Goal: Transaction & Acquisition: Purchase product/service

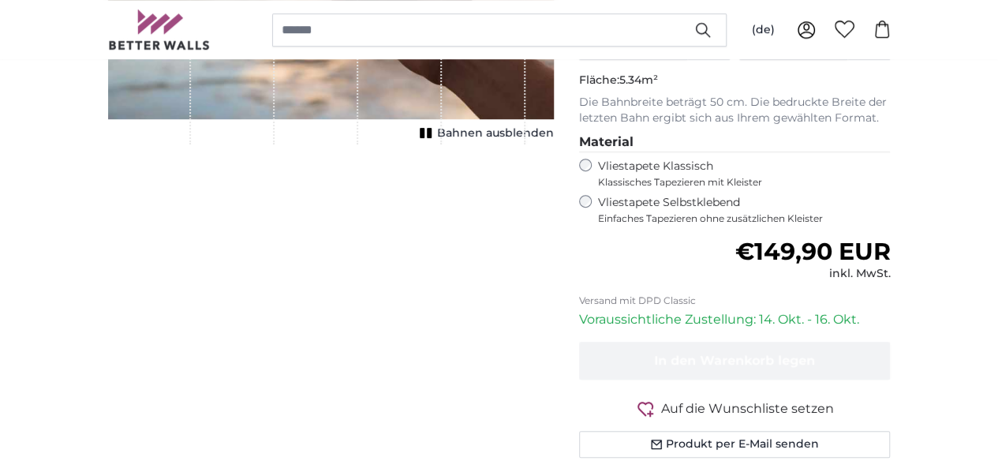
scroll to position [210, 0]
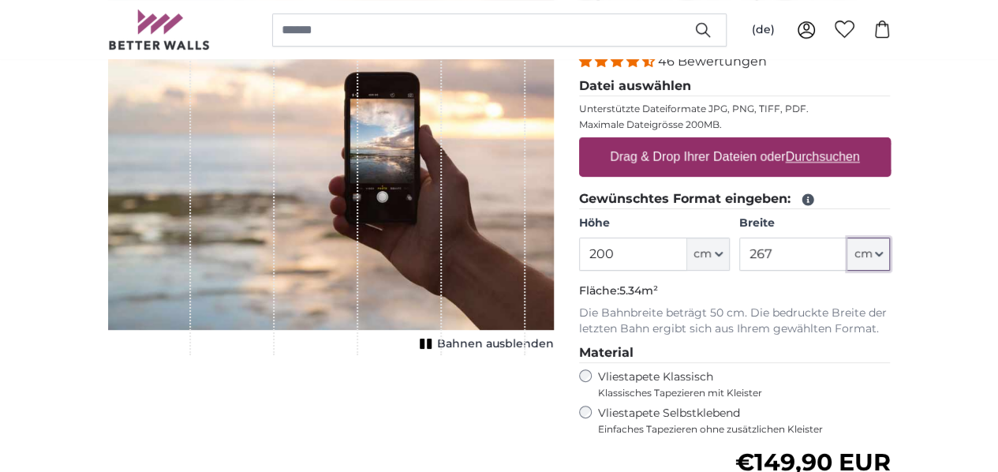
click at [883, 255] on icon "button" at bounding box center [879, 254] width 8 height 8
click at [904, 201] on div "Eigenes Foto als Tapete Nr. WQ553 46 Bewertungen Datei auswählen Unterstützte D…" at bounding box center [735, 350] width 337 height 711
click at [688, 249] on input "200" at bounding box center [633, 254] width 108 height 33
type input "2"
type input "210"
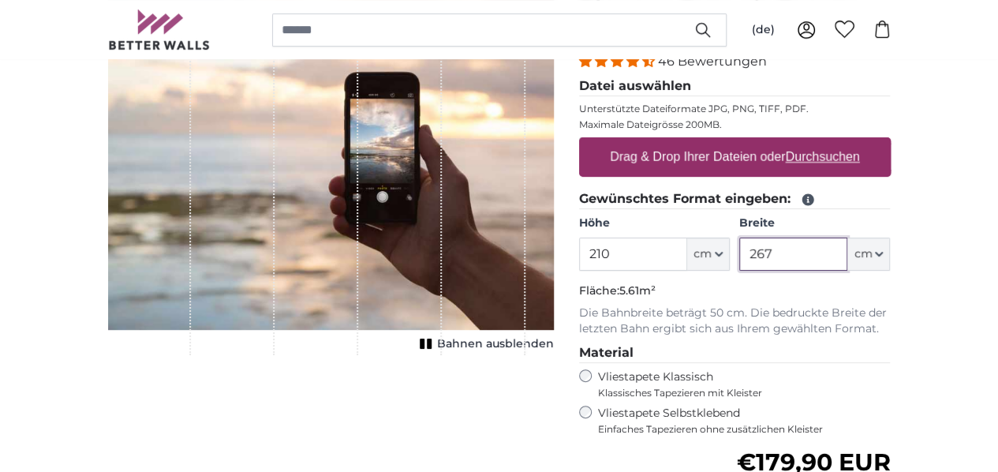
click at [848, 253] on input "267" at bounding box center [794, 254] width 108 height 33
type input "2"
type input "90"
click at [904, 298] on div "Eigenes Foto als Tapete Nr. WQ553 46 Bewertungen Datei auswählen Unterstützte D…" at bounding box center [735, 350] width 337 height 711
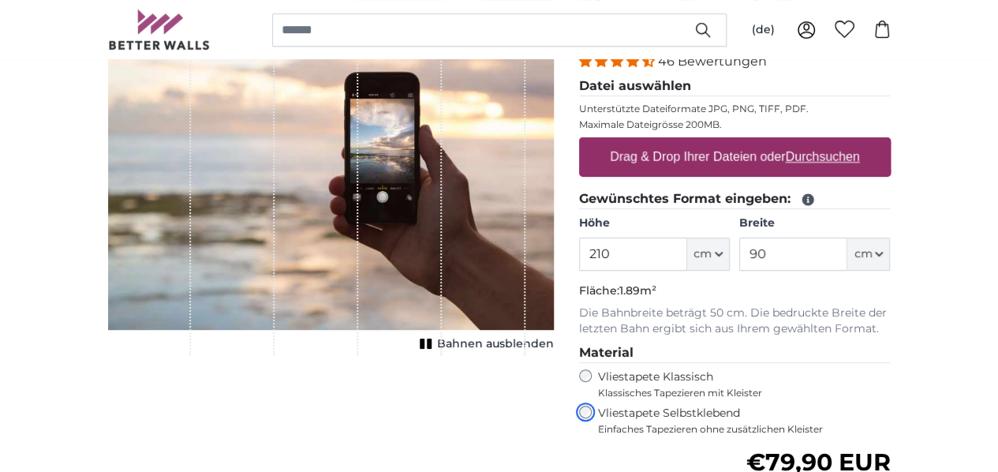
scroll to position [105, 0]
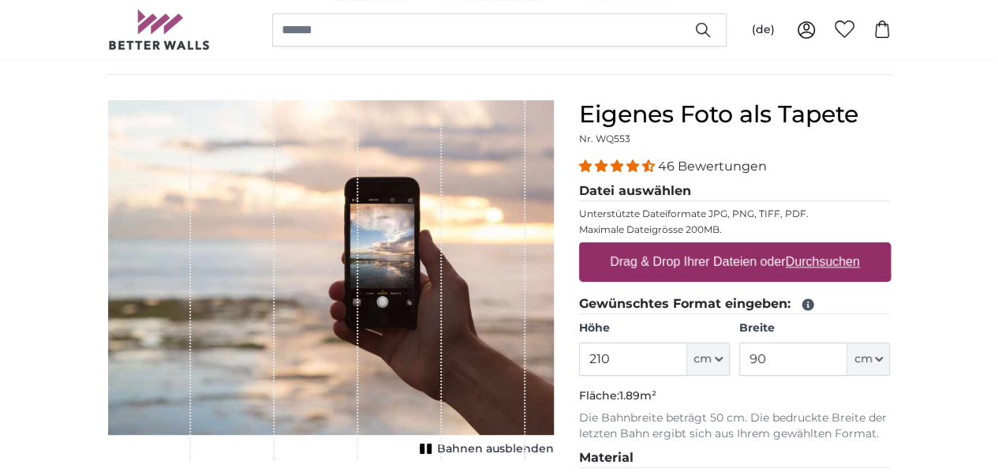
click at [796, 257] on label "Drag & Drop Ihrer Dateien oder Durchsuchen" at bounding box center [735, 262] width 263 height 32
click at [796, 247] on input "Drag & Drop Ihrer Dateien oder Durchsuchen" at bounding box center [735, 244] width 312 height 5
type input "**********"
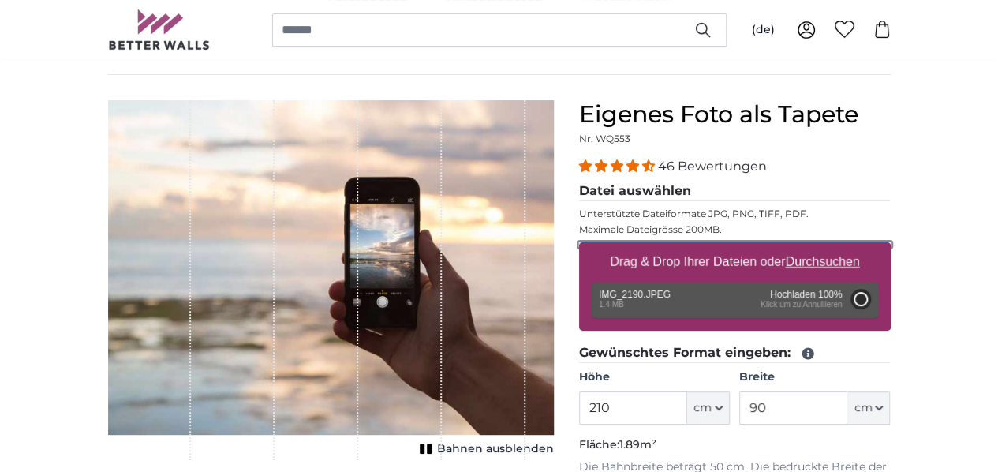
type input "148.7"
type input "116"
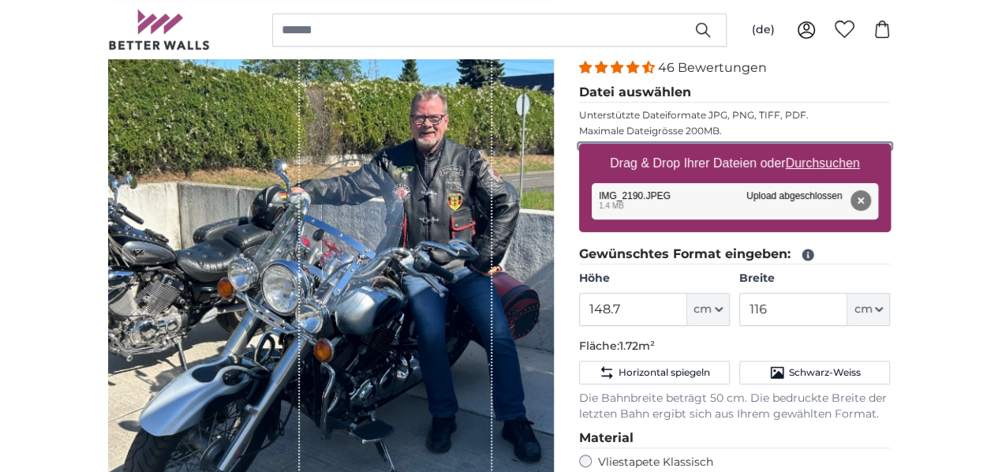
scroll to position [316, 0]
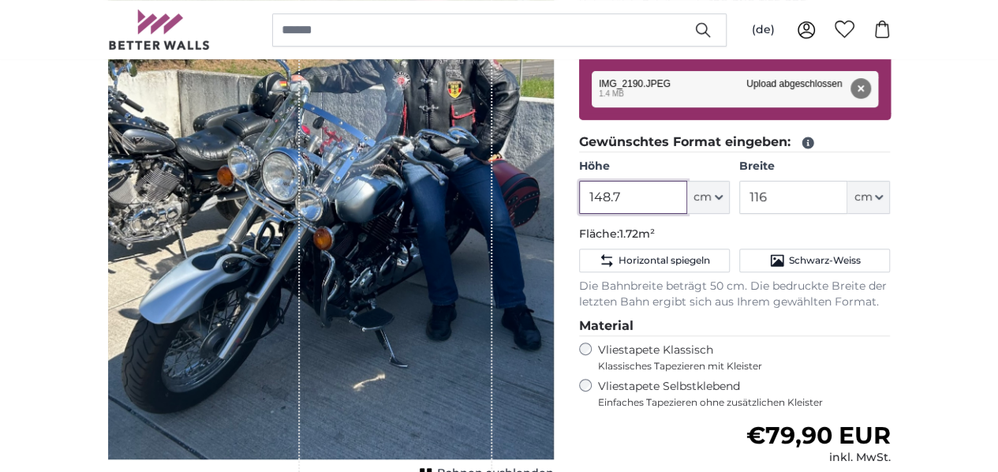
click at [688, 193] on input "148.7" at bounding box center [633, 197] width 108 height 33
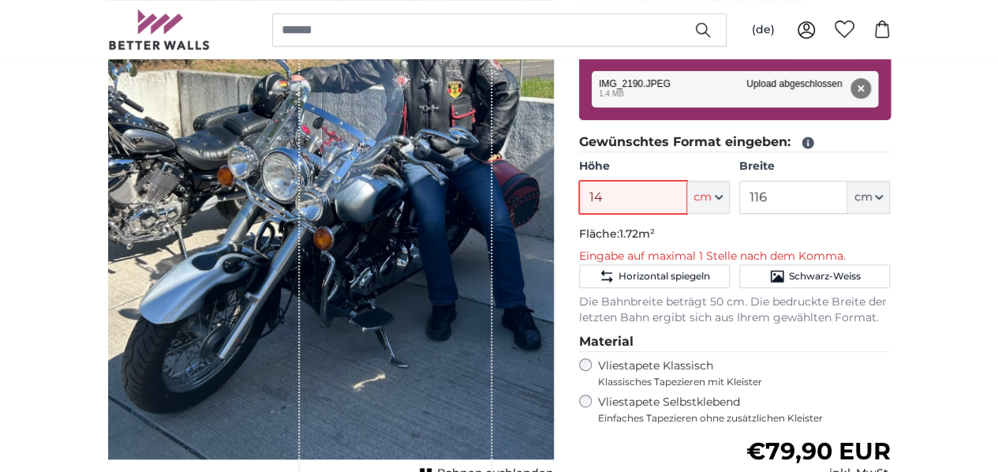
type input "1"
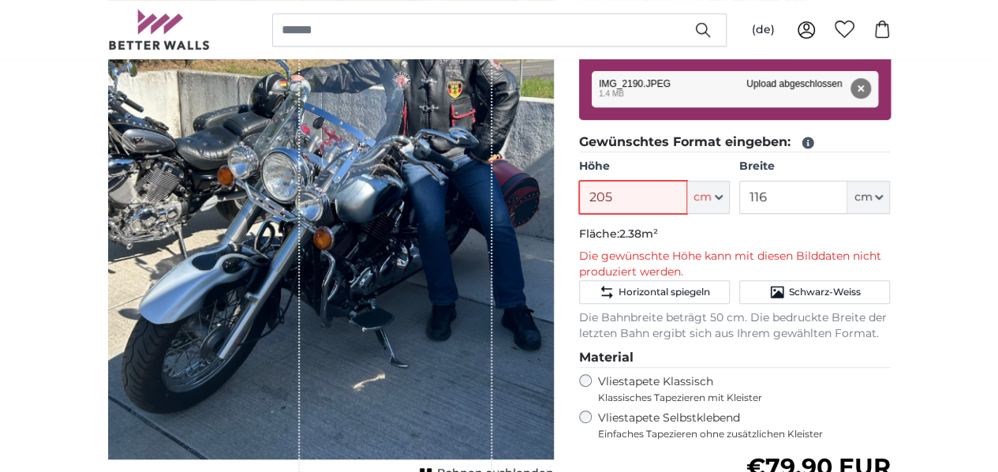
type input "205"
click at [904, 223] on div "Eigenes Foto als Tapete Nr. WQ553 46 Bewertungen Datei auswählen Unterstützte D…" at bounding box center [735, 300] width 337 height 822
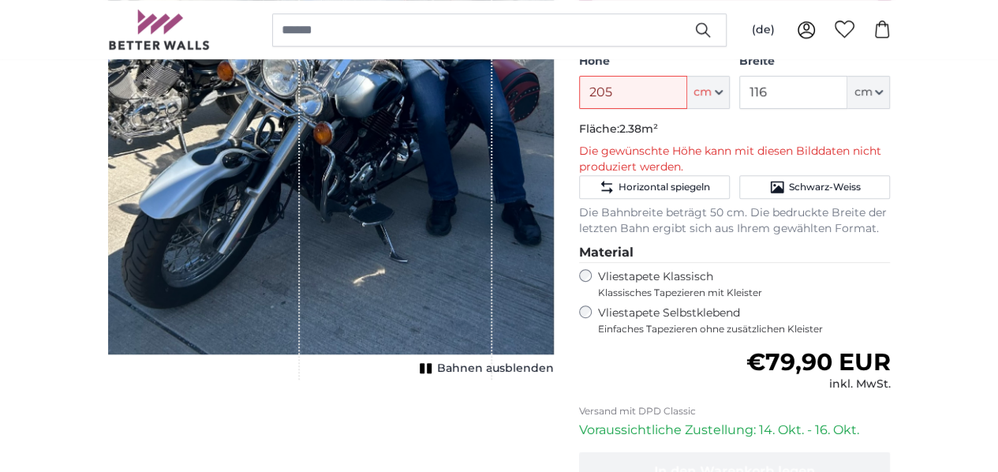
scroll to position [0, 0]
